Goal: Navigation & Orientation: Find specific page/section

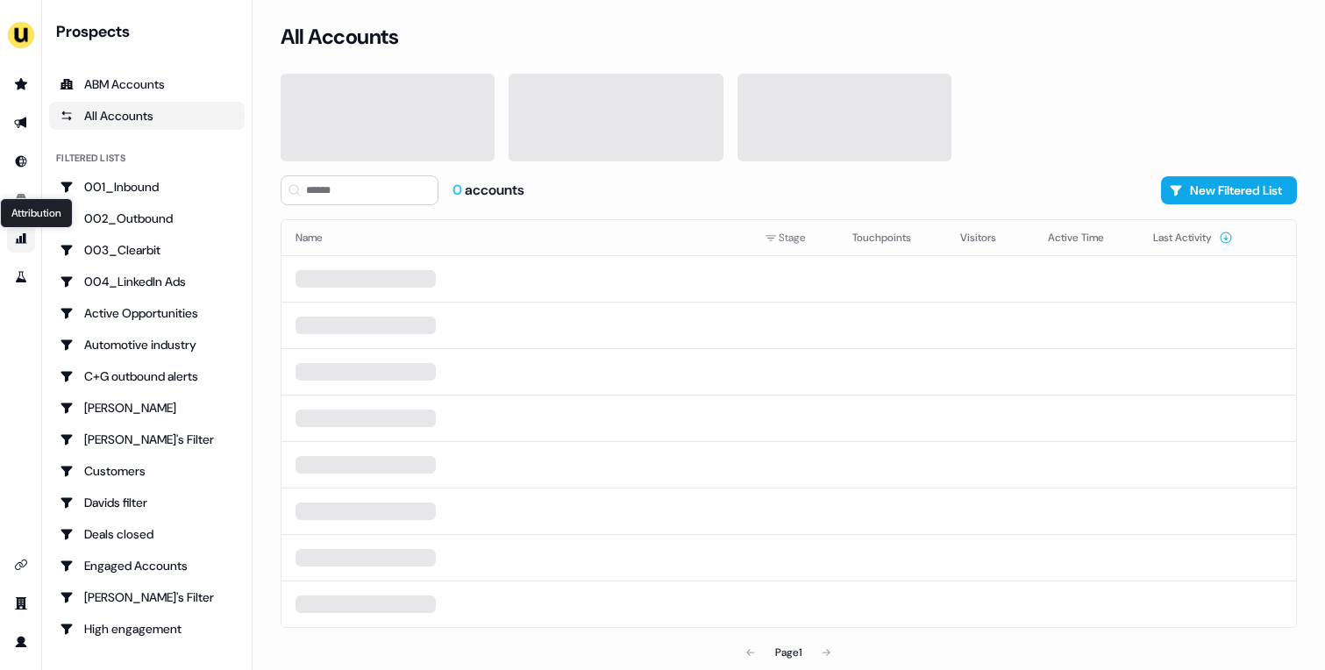
click at [15, 204] on div "Attribution Attribution" at bounding box center [36, 213] width 73 height 30
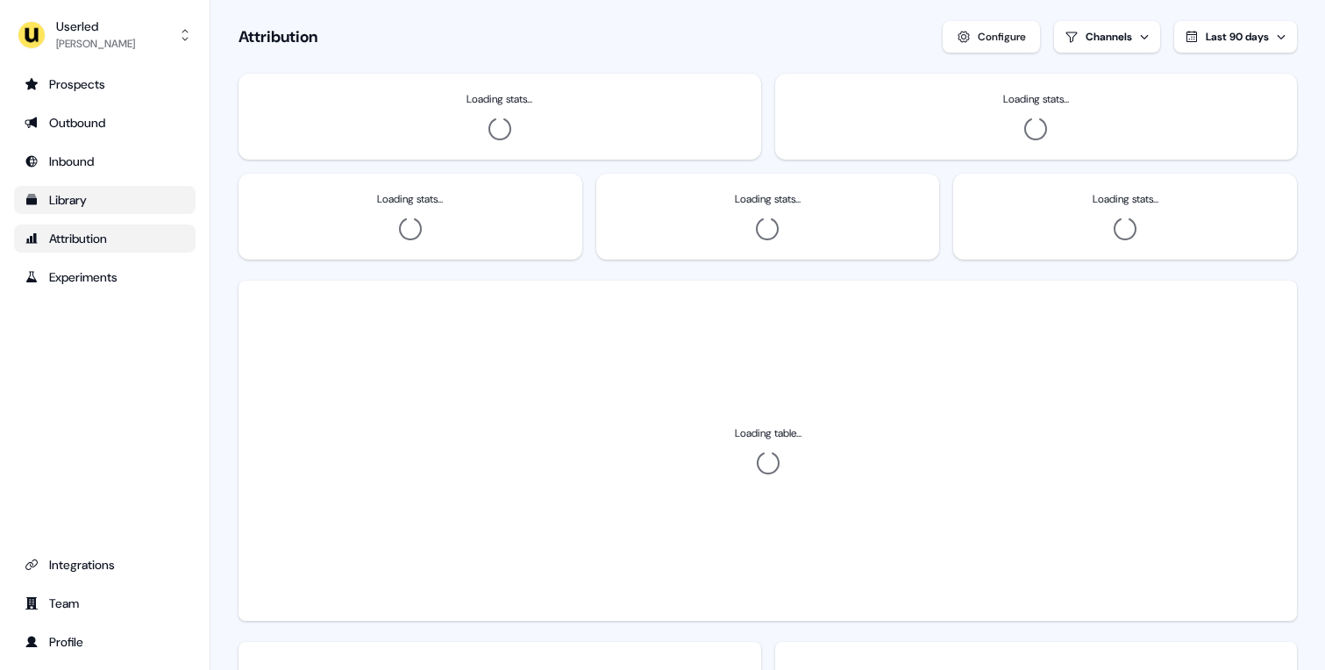
click at [24, 191] on link "Library" at bounding box center [105, 200] width 182 height 28
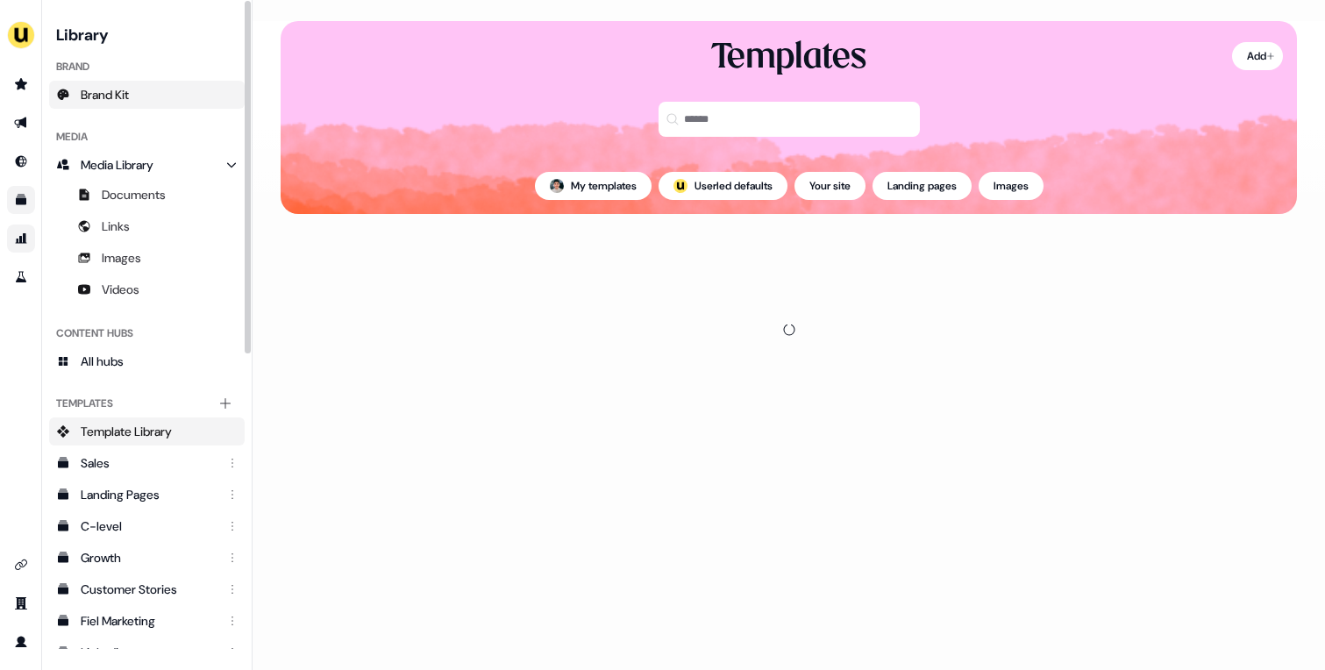
click at [129, 97] on span "Brand Kit" at bounding box center [105, 95] width 48 height 18
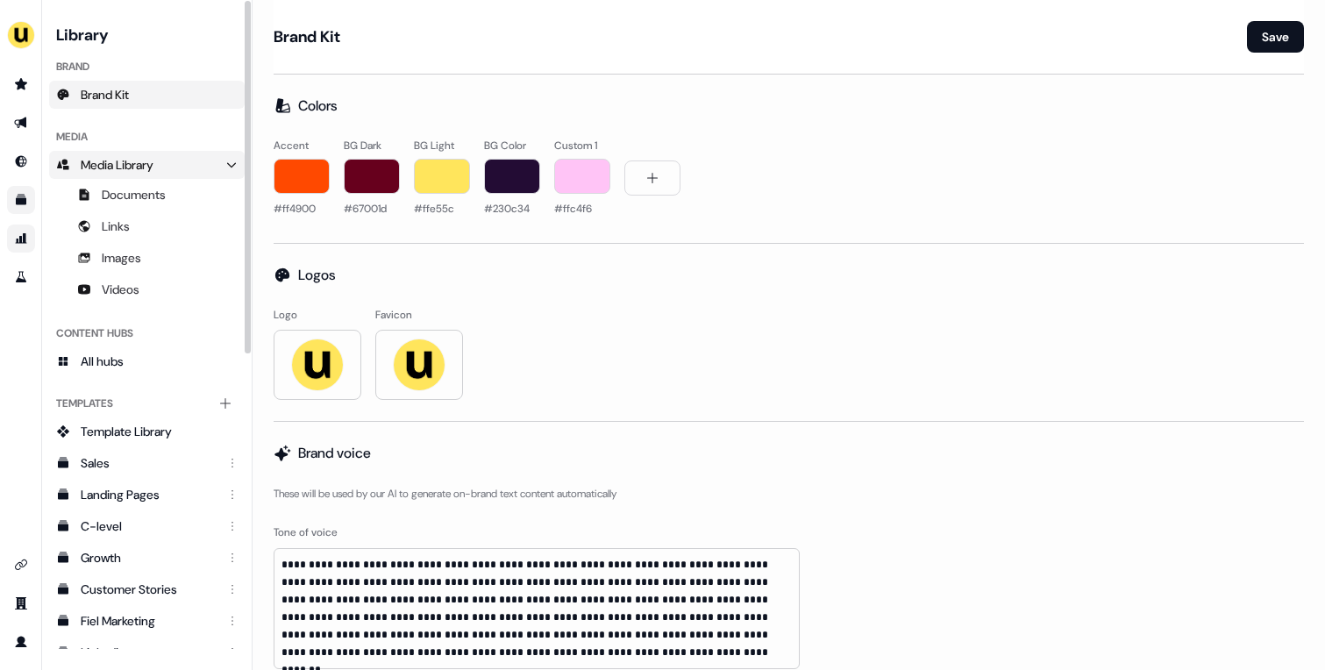
click at [191, 172] on link "Media Library" at bounding box center [147, 165] width 196 height 28
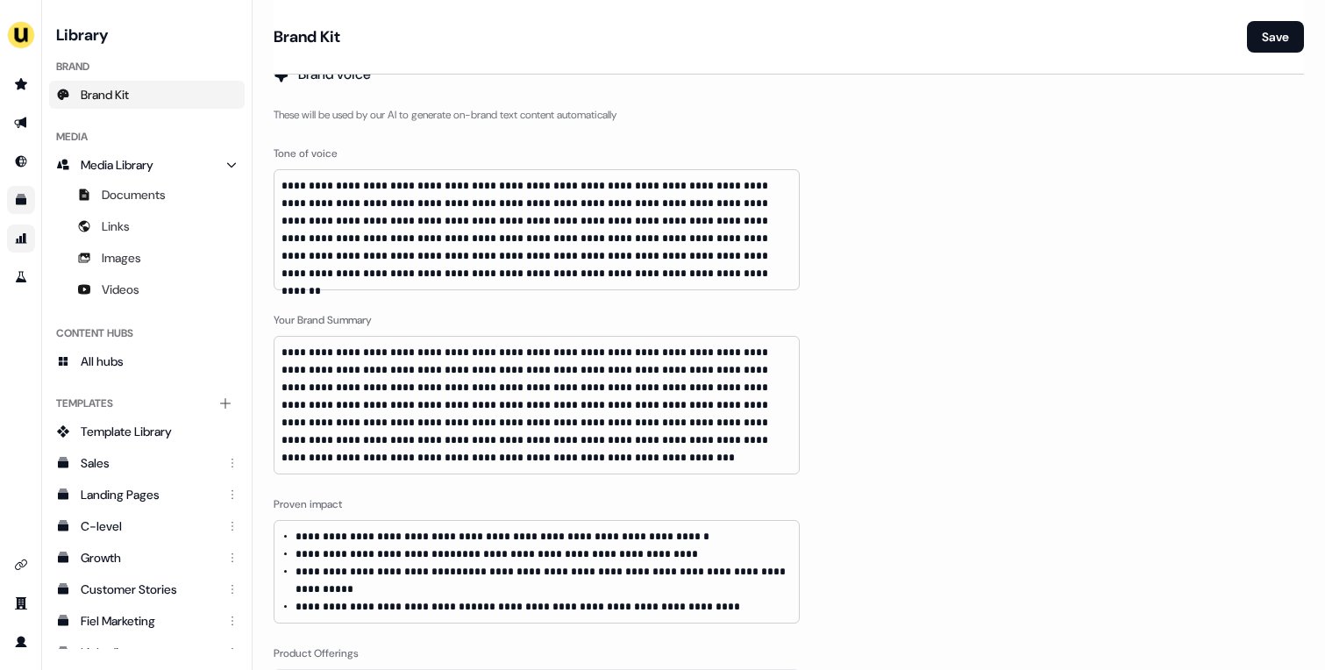
scroll to position [397, 0]
